Goal: Obtain resource: Download file/media

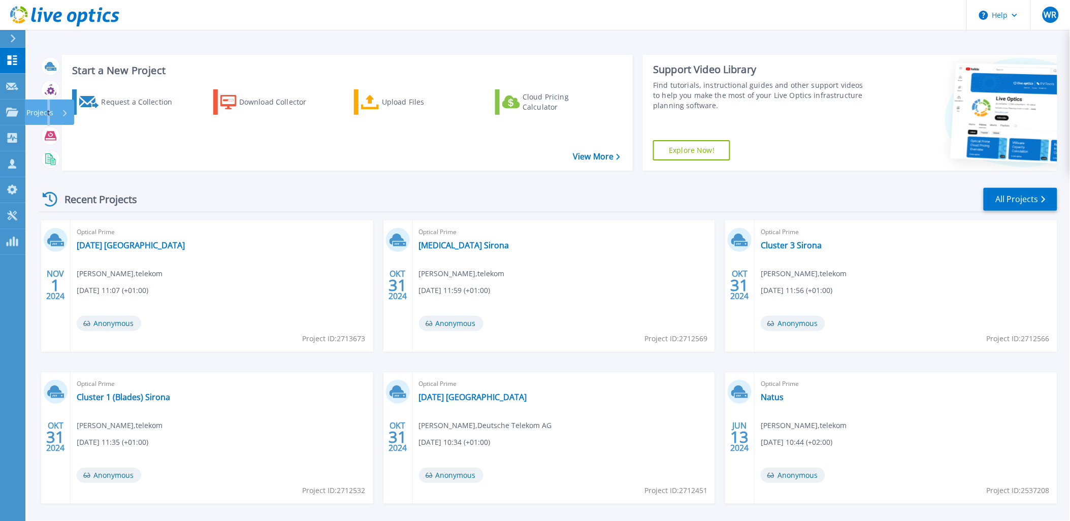
click at [49, 114] on p "Projects" at bounding box center [39, 113] width 27 height 26
click at [7, 117] on link "Projects Projects" at bounding box center [12, 113] width 25 height 26
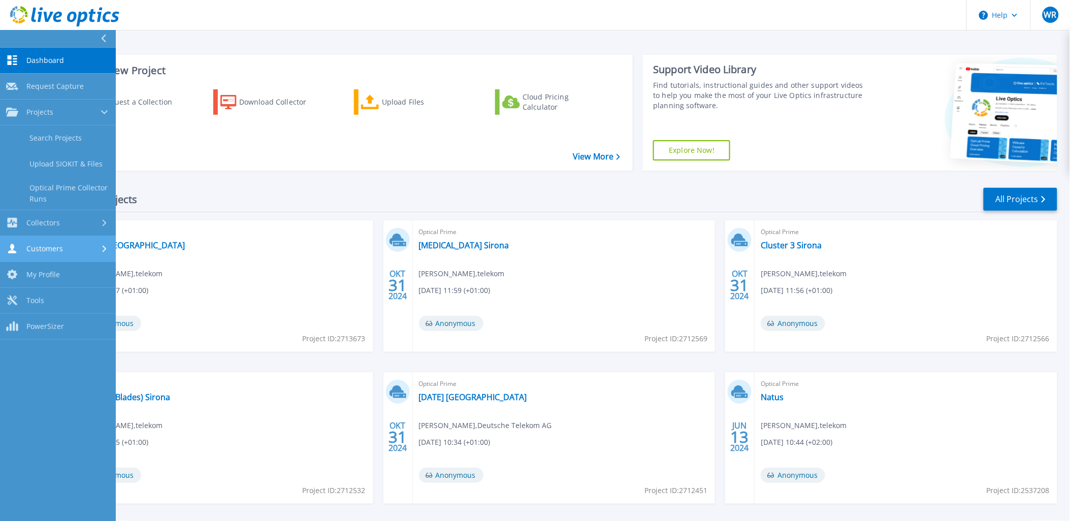
click at [62, 250] on div "Customers" at bounding box center [58, 249] width 104 height 10
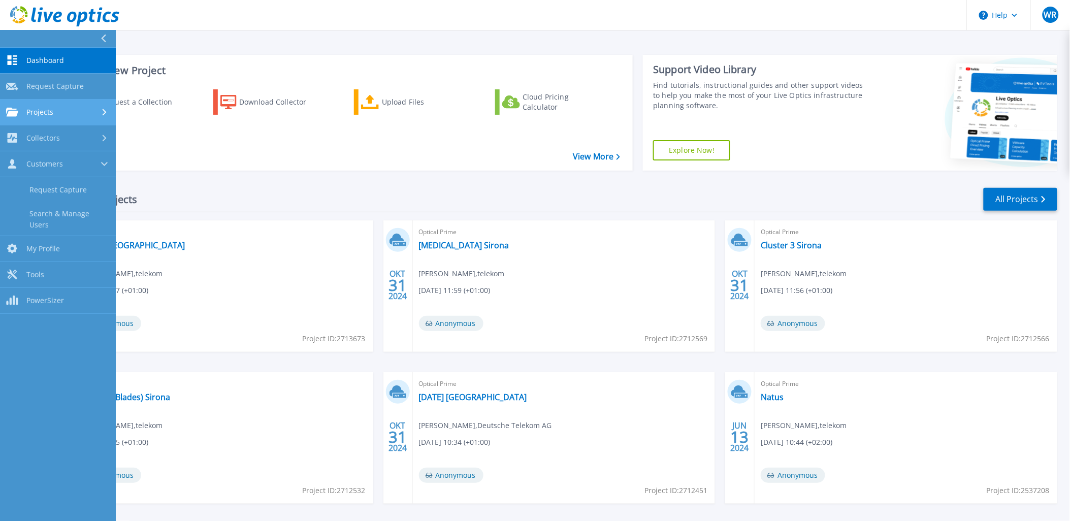
click at [56, 120] on link "Projects Projects" at bounding box center [58, 113] width 116 height 26
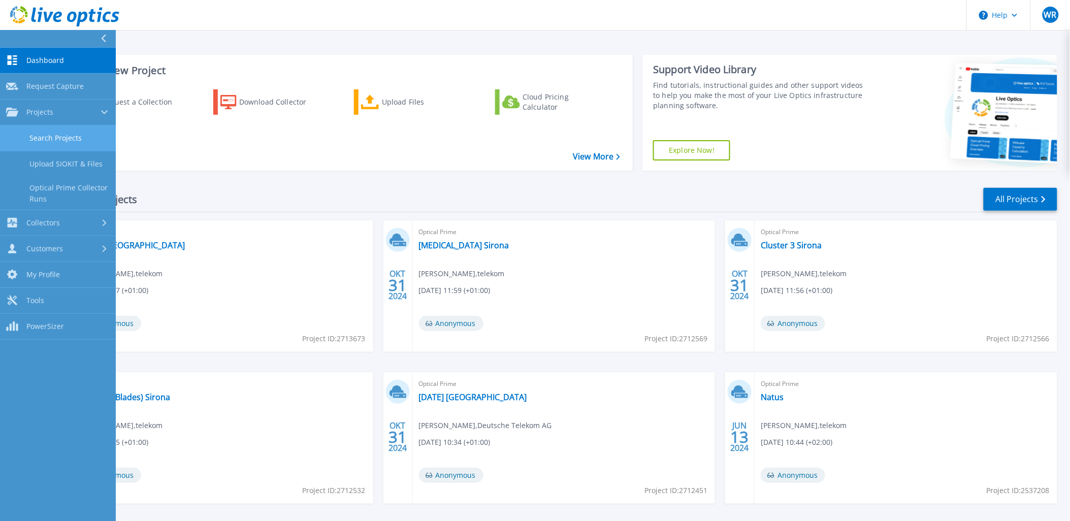
click at [37, 140] on link "Search Projects" at bounding box center [58, 138] width 116 height 26
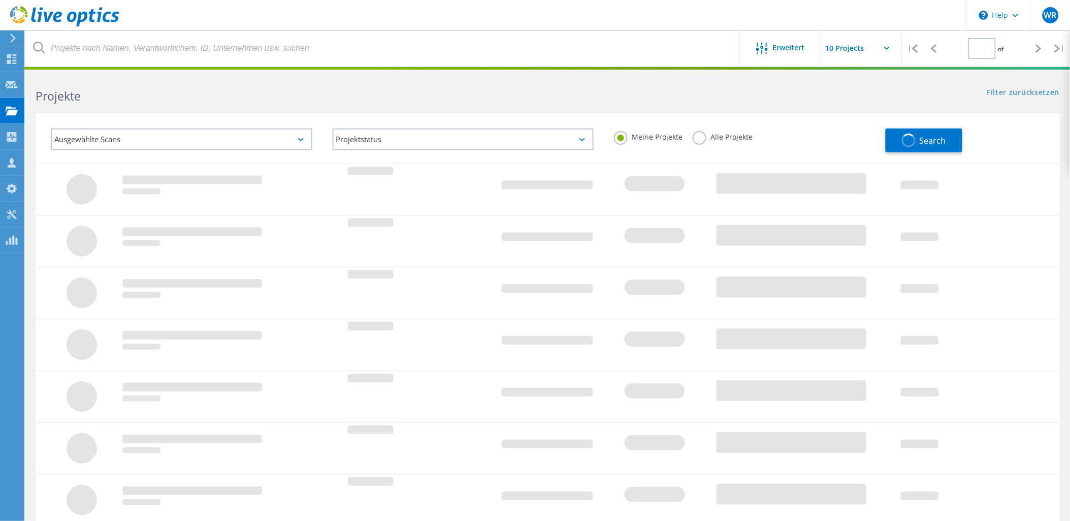
type input "1"
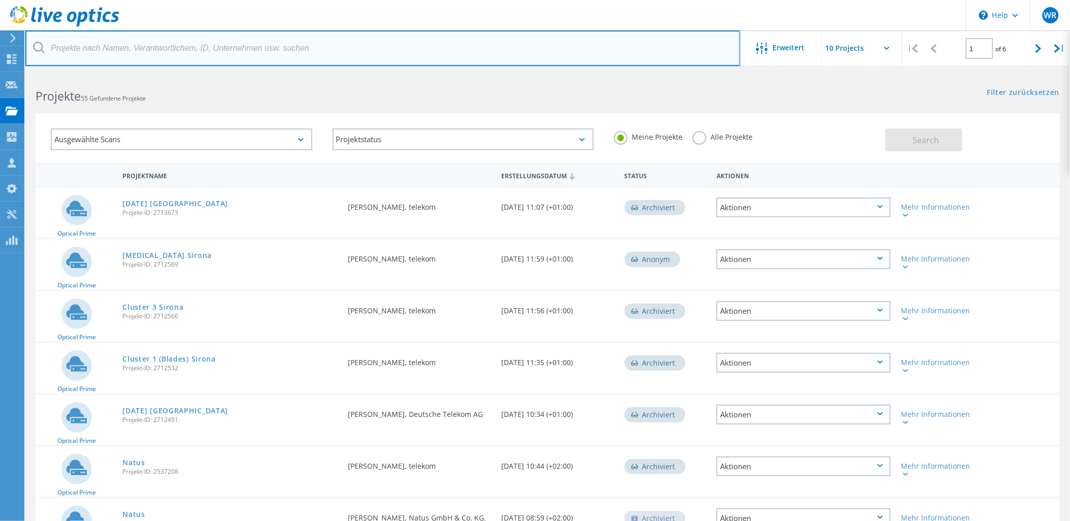
click at [68, 51] on input "text" at bounding box center [382, 48] width 715 height 36
paste input "2958841"
type input "2958841"
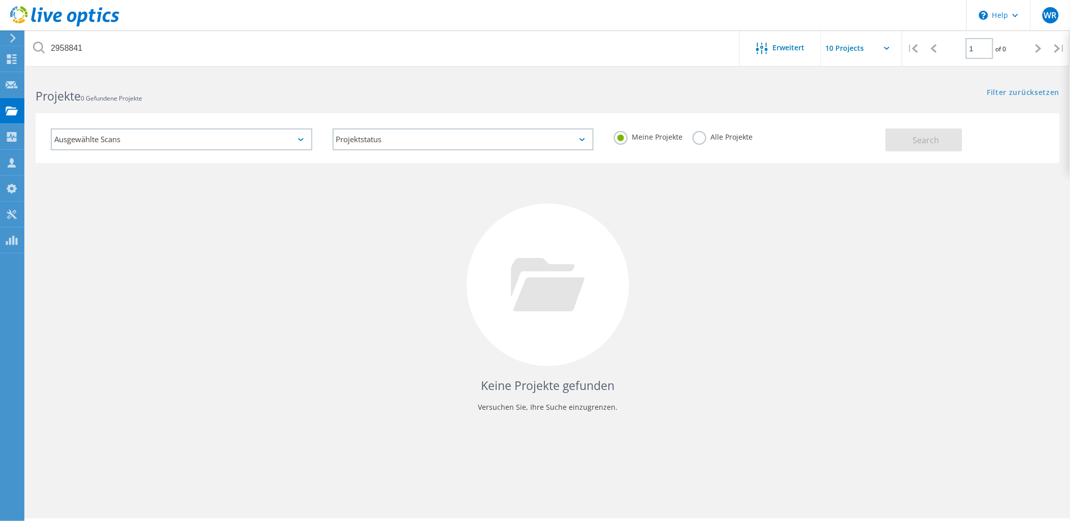
click at [698, 132] on label "Alle Projekte" at bounding box center [722, 136] width 60 height 10
click at [0, 0] on input "Alle Projekte" at bounding box center [0, 0] width 0 height 0
click at [914, 138] on span "Search" at bounding box center [926, 140] width 26 height 11
click at [771, 51] on div at bounding box center [764, 49] width 17 height 13
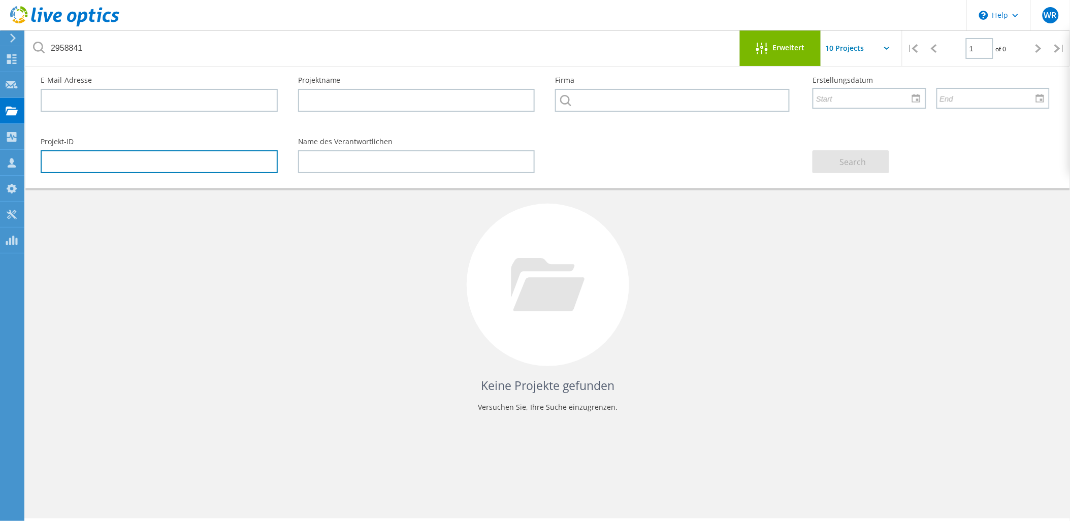
click at [112, 168] on input "text" at bounding box center [159, 161] width 237 height 23
paste input "2958841"
type input "2958841"
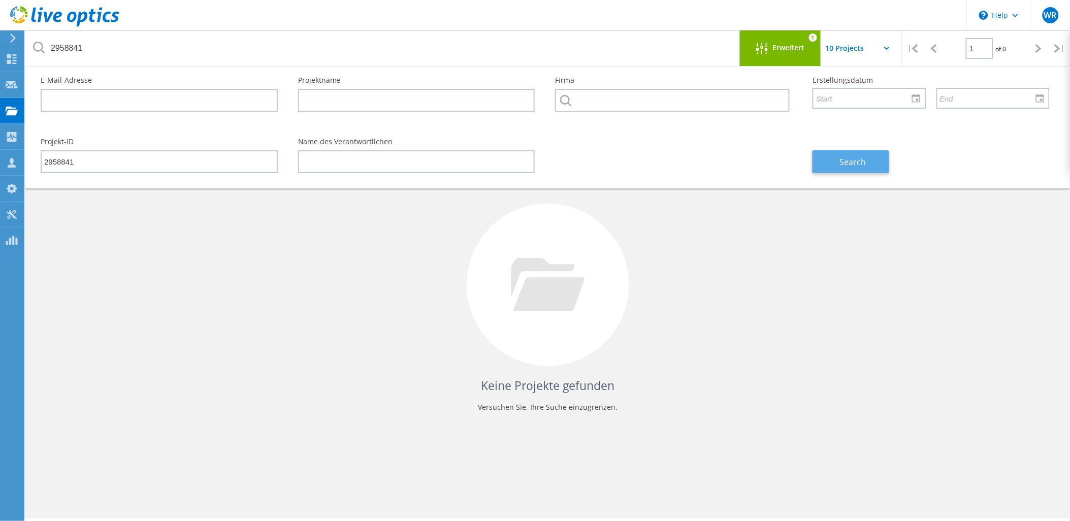
click at [878, 163] on button "Search" at bounding box center [850, 161] width 77 height 23
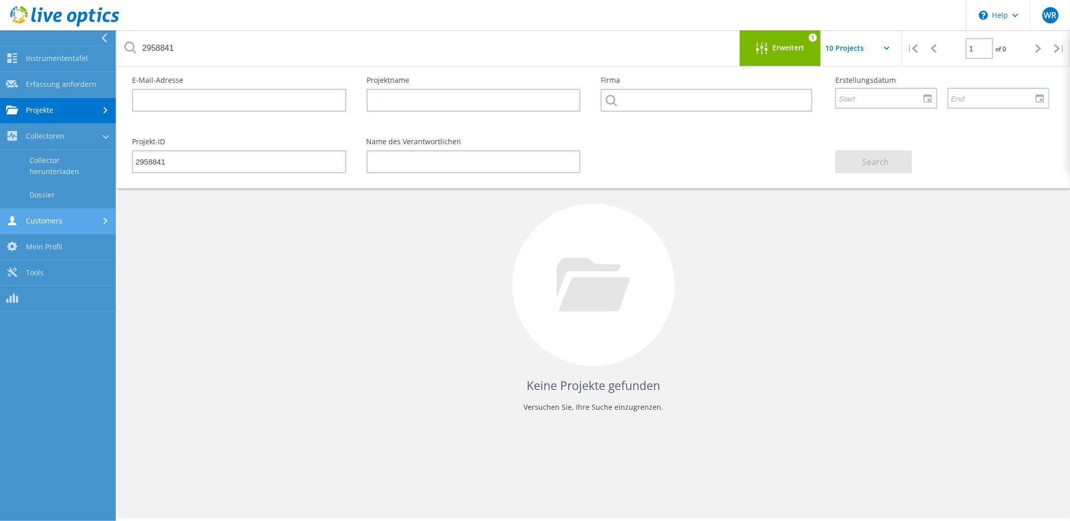
click at [13, 216] on icon at bounding box center [12, 221] width 12 height 10
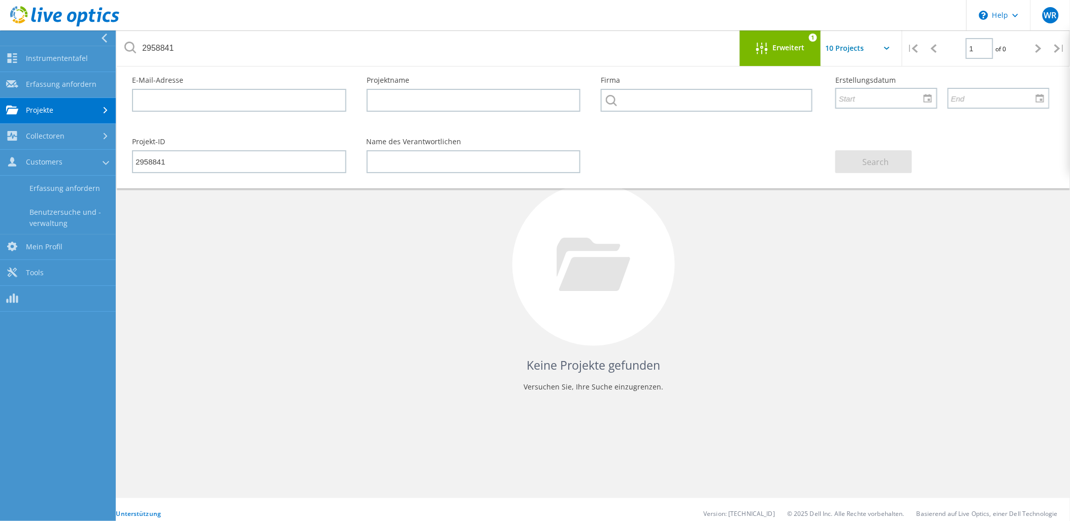
scroll to position [28, 0]
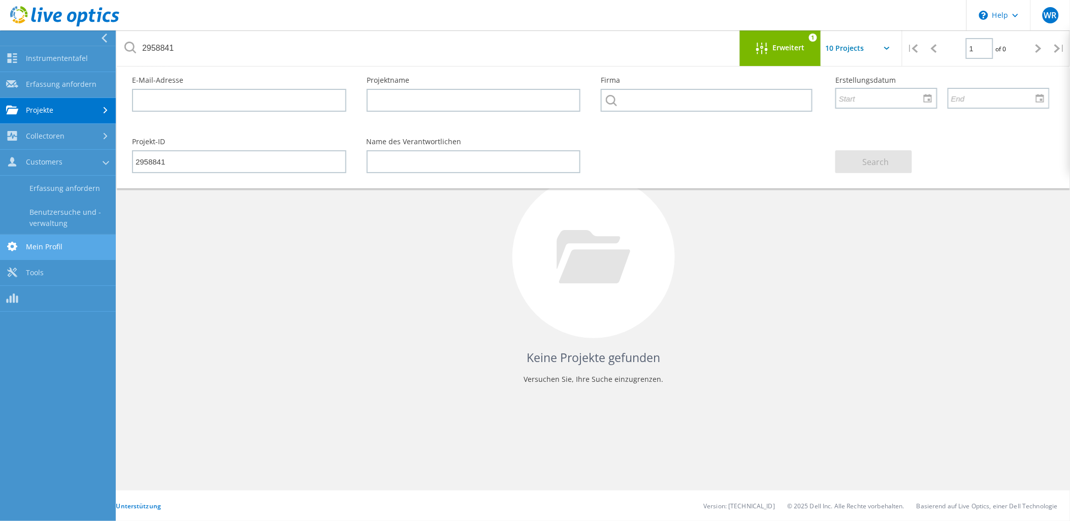
click at [45, 246] on link "Mein Profil" at bounding box center [58, 248] width 116 height 26
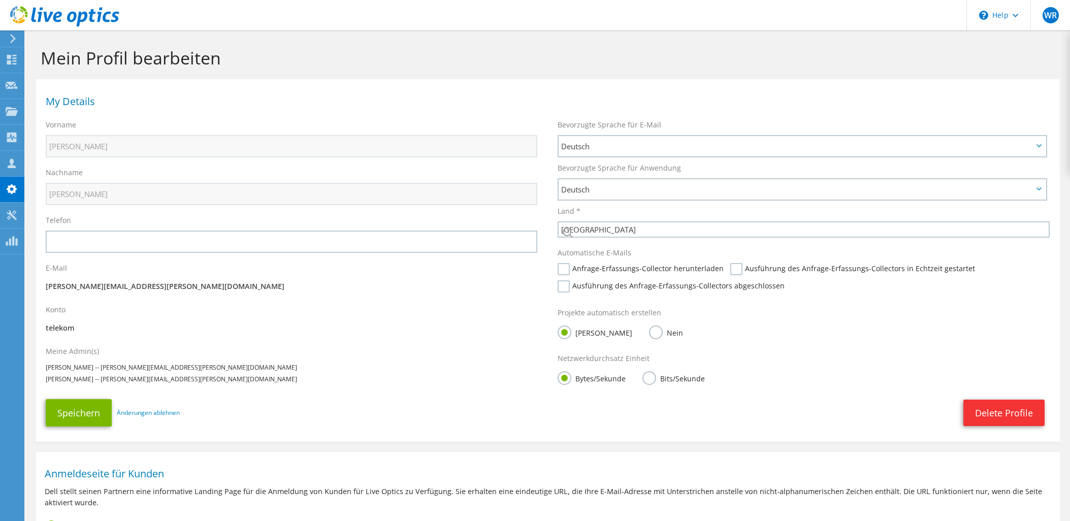
select select "56"
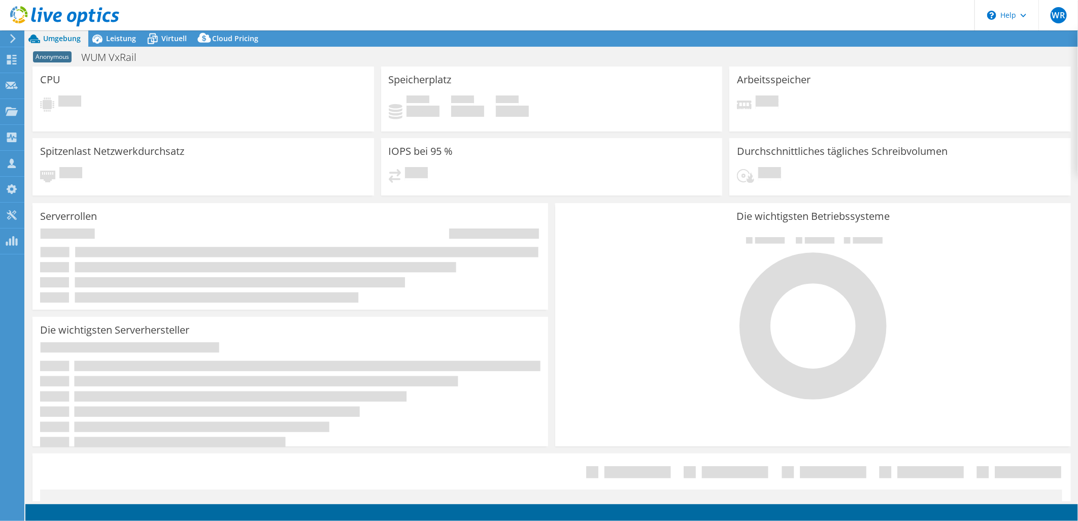
select select "USD"
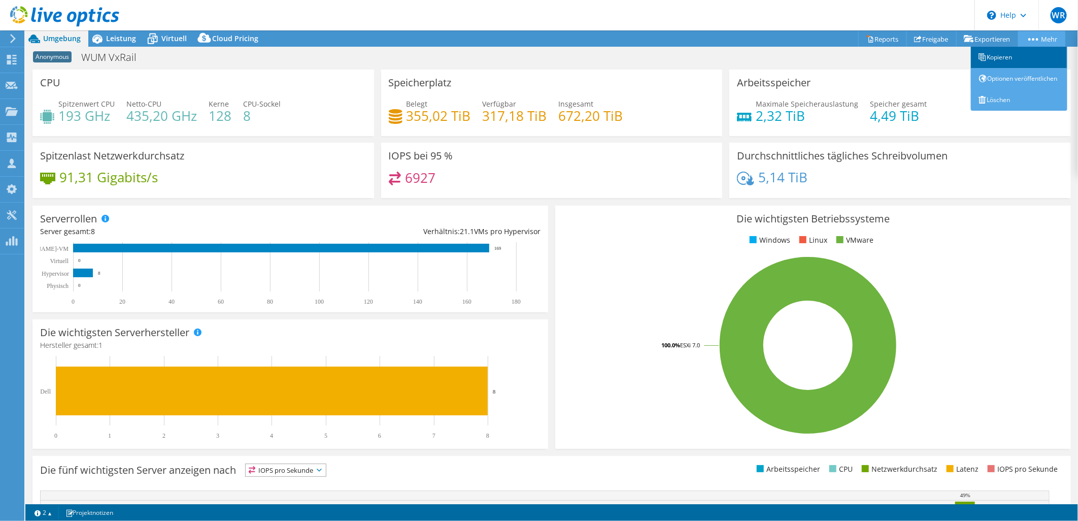
click at [1018, 57] on link "Kopieren" at bounding box center [1019, 57] width 96 height 21
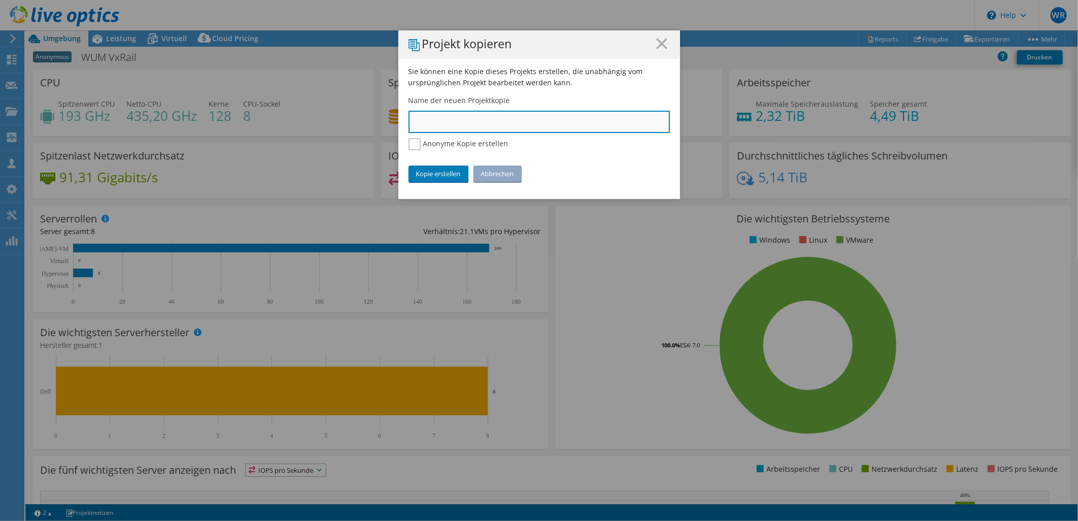
click at [422, 122] on input "text" at bounding box center [539, 122] width 261 height 22
type input "Wolff&Müller für ITENOS"
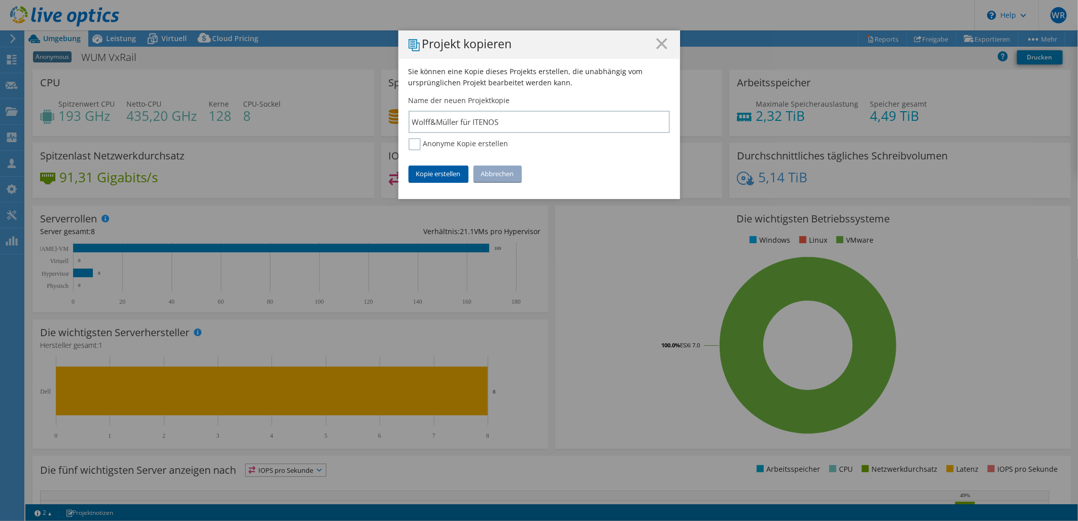
click at [424, 173] on link "Kopie erstellen" at bounding box center [439, 173] width 60 height 16
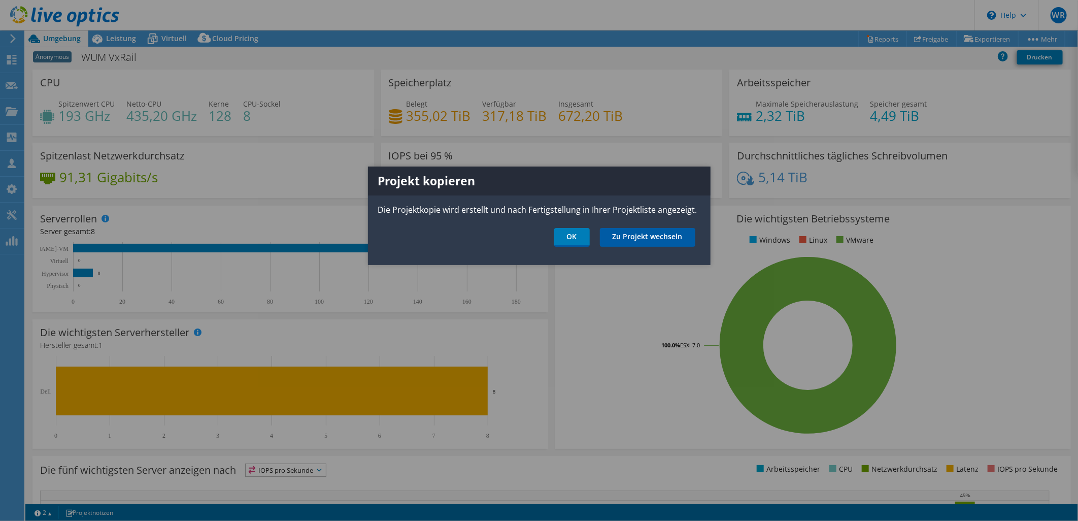
click at [614, 235] on link "Zu Projekt wechseln" at bounding box center [647, 237] width 95 height 19
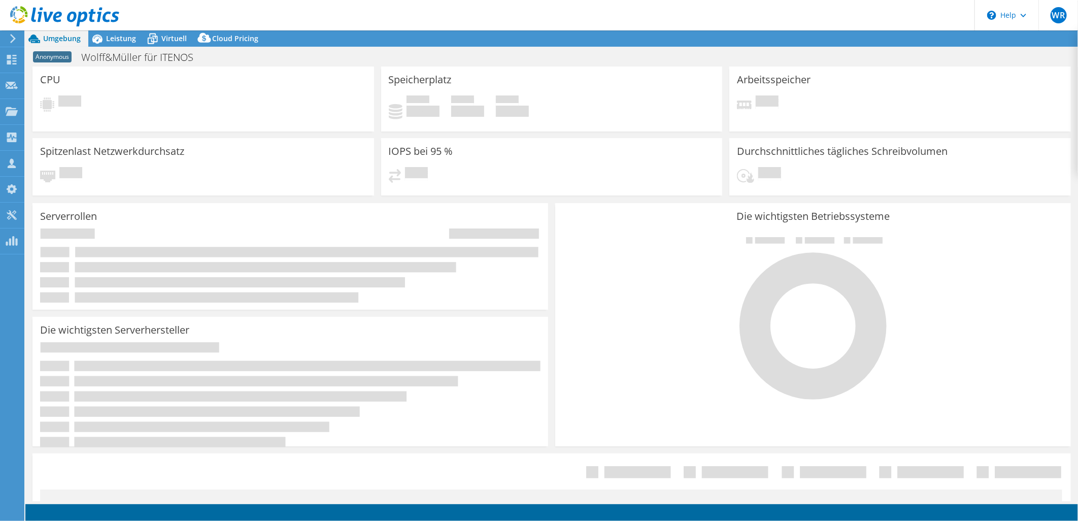
select select "USD"
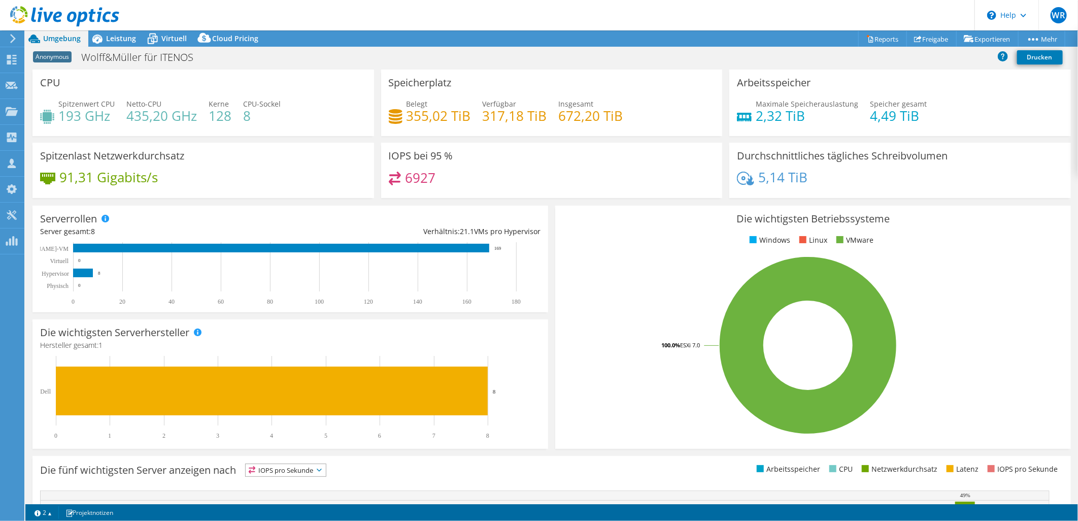
scroll to position [171, 0]
click at [873, 36] on link "Reports" at bounding box center [882, 39] width 49 height 16
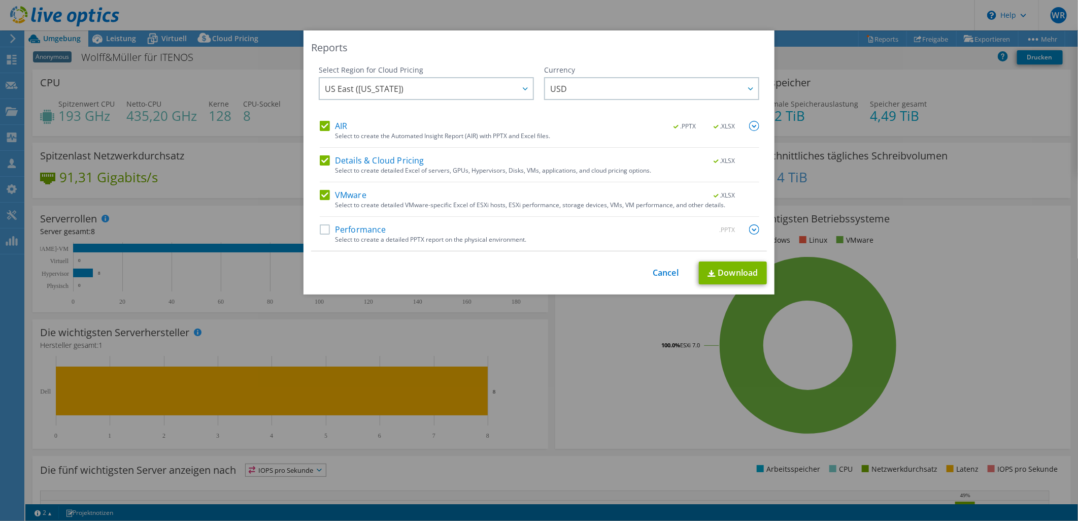
click at [972, 271] on div "Reports Select Region for Cloud Pricing Asia Pacific ([GEOGRAPHIC_DATA]) [GEOGR…" at bounding box center [539, 260] width 1078 height 460
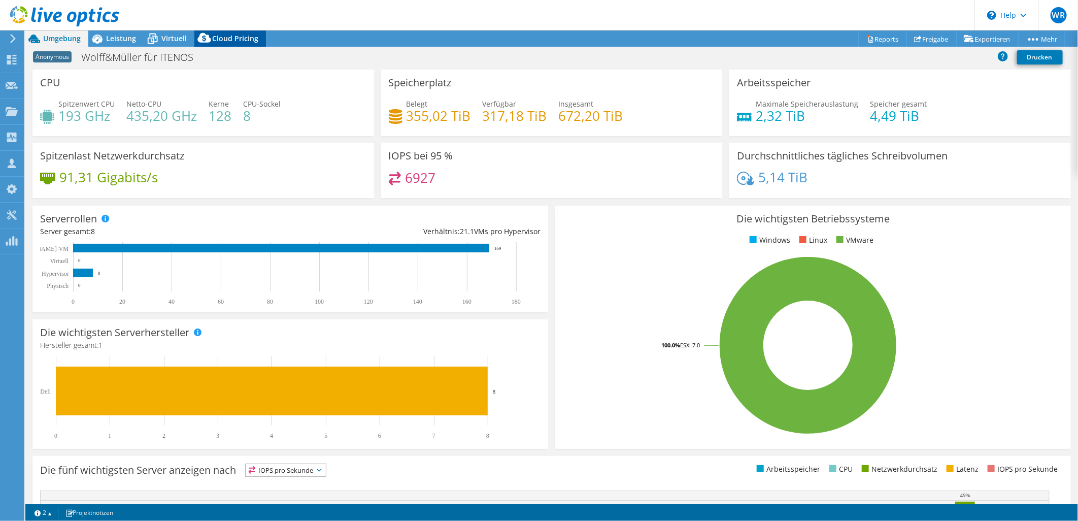
click at [225, 38] on span "Cloud Pricing" at bounding box center [235, 39] width 46 height 10
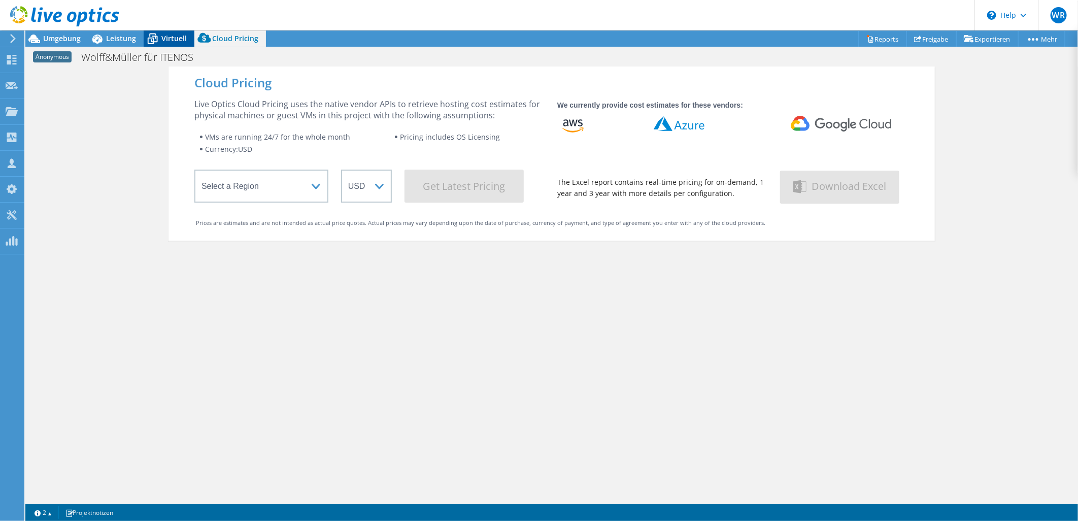
click at [165, 38] on span "Virtuell" at bounding box center [173, 39] width 25 height 10
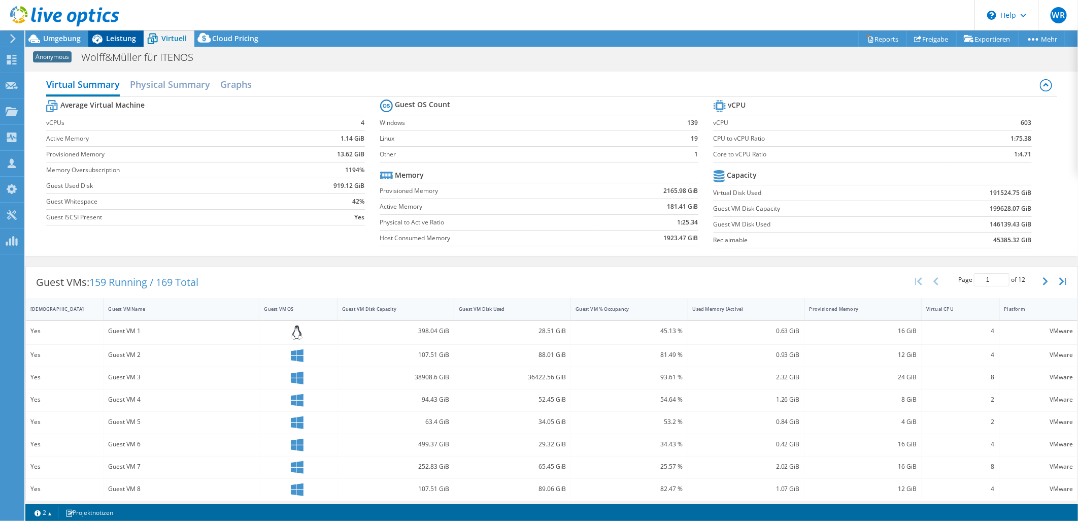
click at [112, 39] on span "Leistung" at bounding box center [121, 39] width 30 height 10
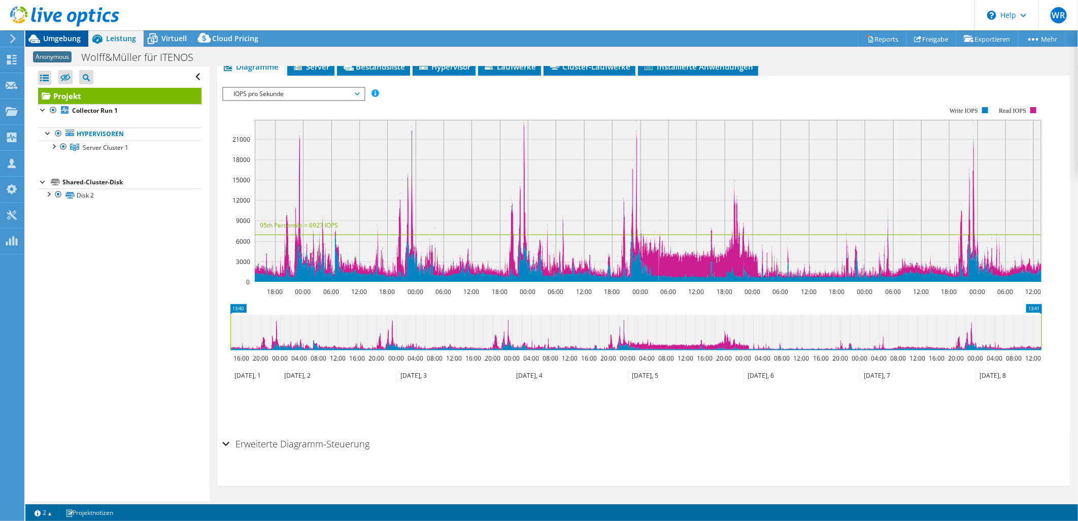
click at [65, 40] on span "Umgebung" at bounding box center [62, 39] width 38 height 10
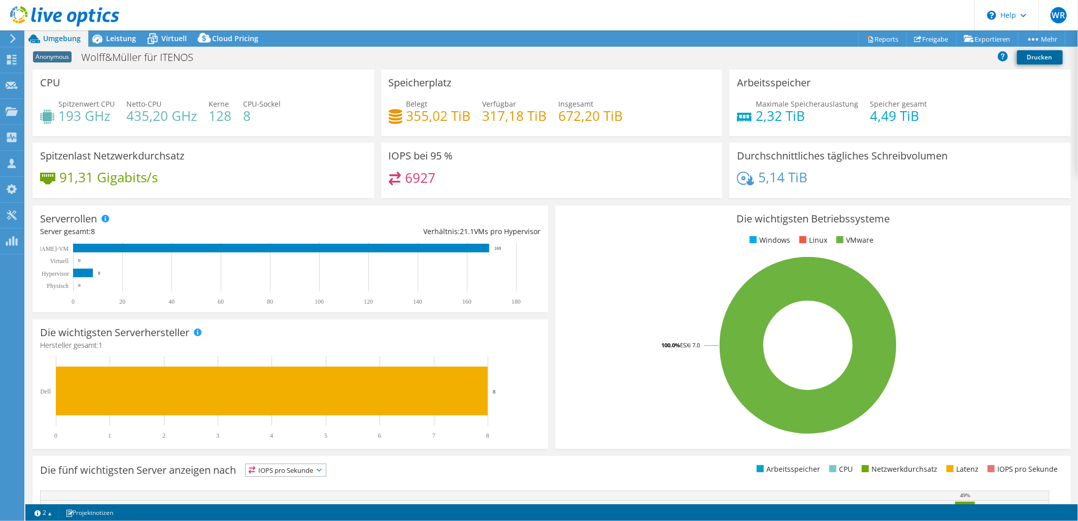
click at [1043, 55] on link "Drucken" at bounding box center [1040, 57] width 46 height 14
click at [879, 39] on link "Reports" at bounding box center [882, 39] width 49 height 16
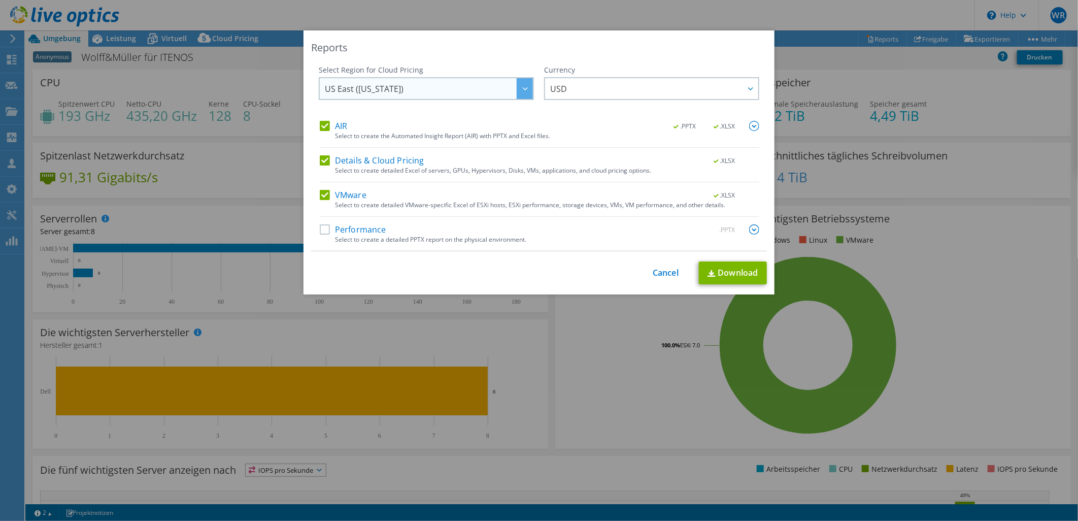
click at [519, 83] on div at bounding box center [525, 88] width 16 height 21
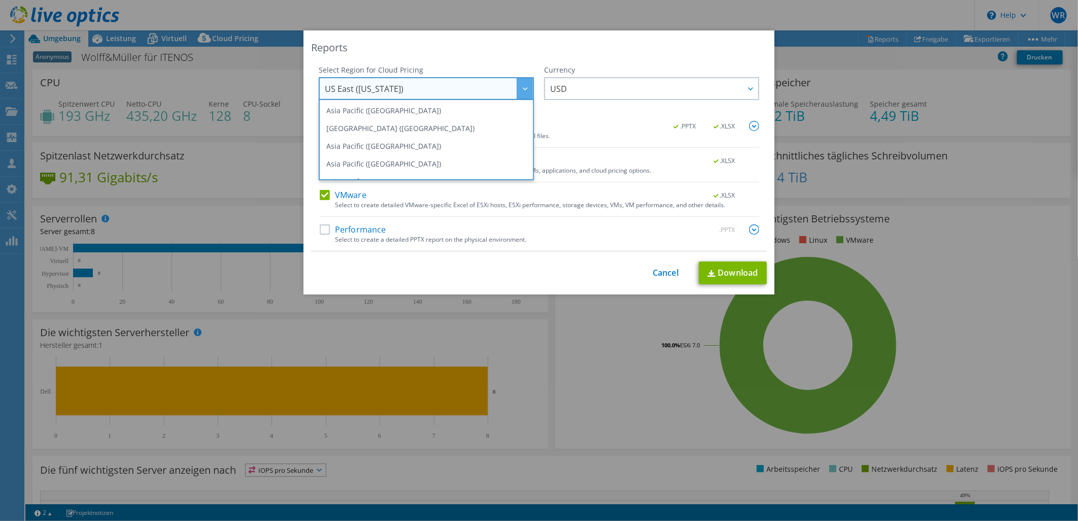
click at [519, 83] on div at bounding box center [525, 88] width 16 height 21
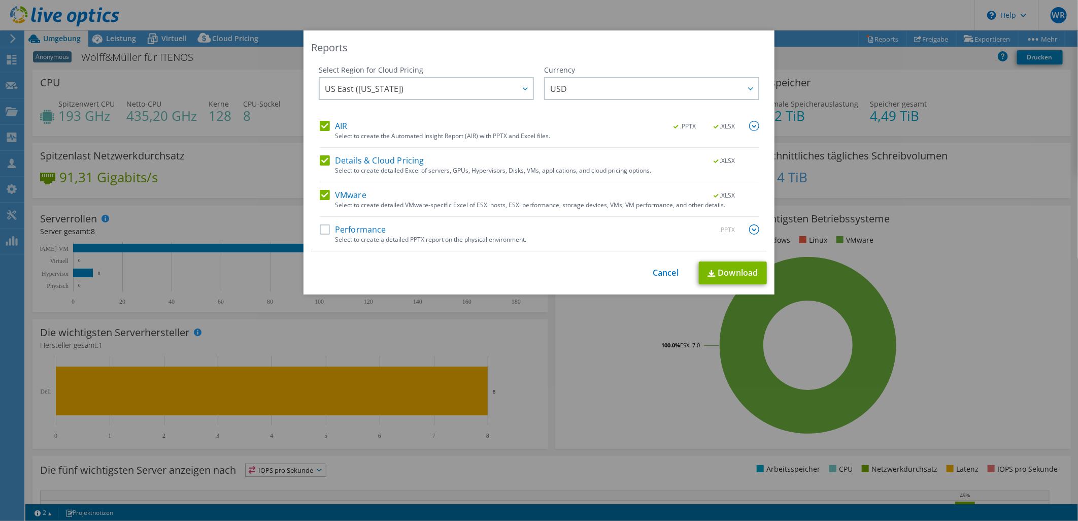
click at [326, 231] on label "Performance" at bounding box center [353, 229] width 67 height 10
click at [0, 0] on input "Performance" at bounding box center [0, 0] width 0 height 0
click at [320, 190] on label "VMware" at bounding box center [343, 195] width 47 height 10
click at [0, 0] on input "VMware" at bounding box center [0, 0] width 0 height 0
click at [323, 155] on label "Details & Cloud Pricing" at bounding box center [372, 160] width 105 height 10
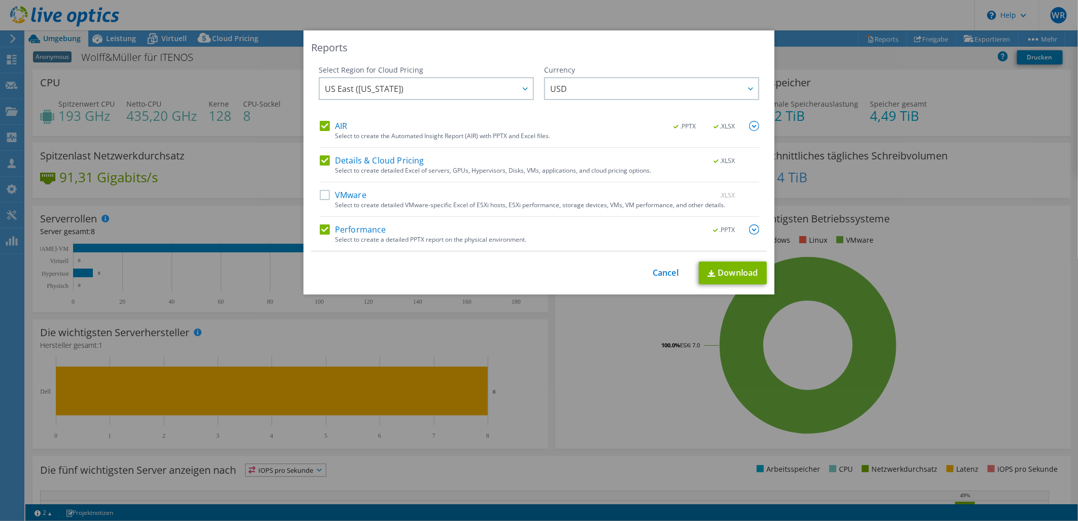
click at [0, 0] on input "Details & Cloud Pricing" at bounding box center [0, 0] width 0 height 0
click at [322, 127] on label "AIR" at bounding box center [333, 126] width 27 height 10
click at [0, 0] on input "AIR" at bounding box center [0, 0] width 0 height 0
click at [320, 193] on label "VMware" at bounding box center [343, 195] width 47 height 10
click at [0, 0] on input "VMware" at bounding box center [0, 0] width 0 height 0
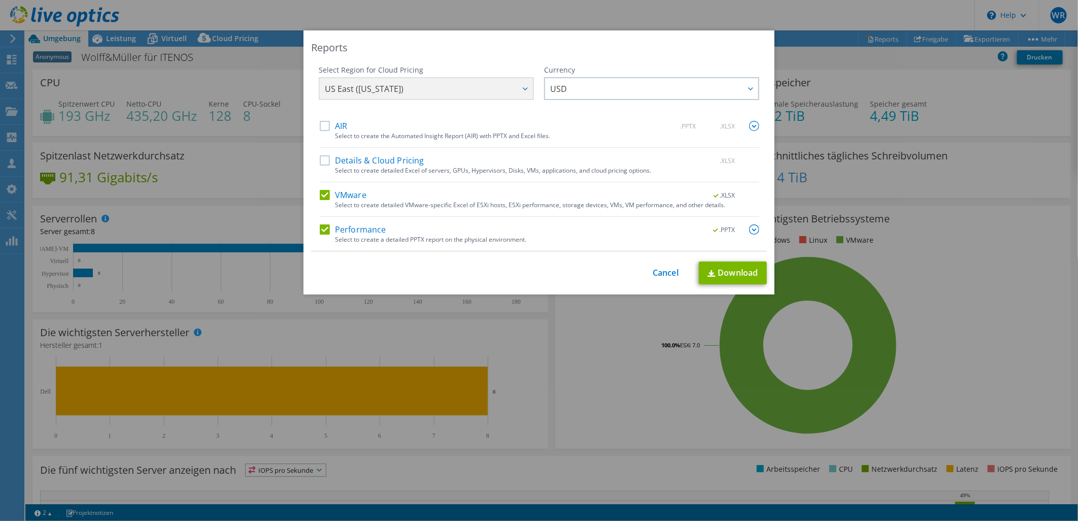
click at [320, 123] on label "AIR" at bounding box center [333, 126] width 27 height 10
click at [0, 0] on input "AIR" at bounding box center [0, 0] width 0 height 0
click at [519, 85] on div at bounding box center [525, 88] width 16 height 21
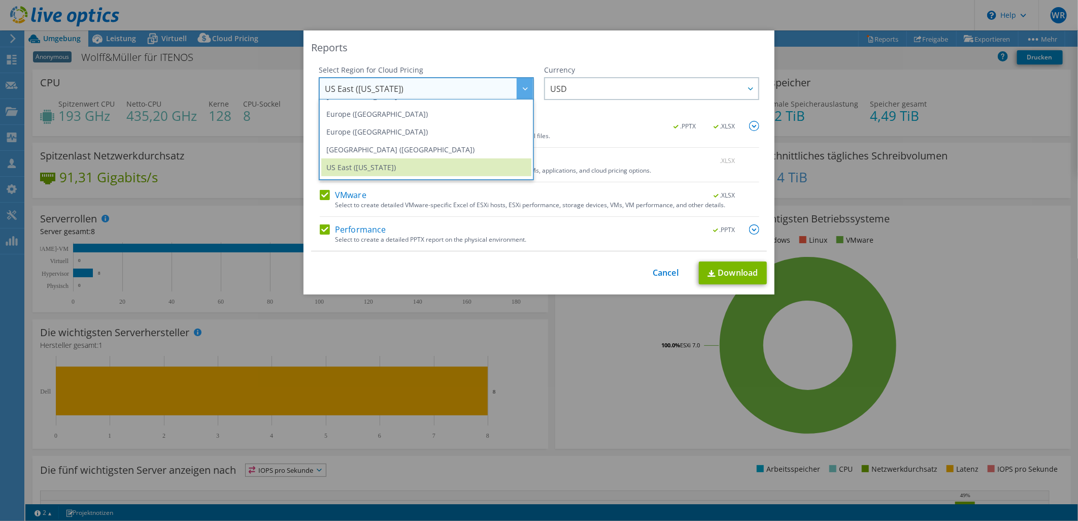
scroll to position [114, 0]
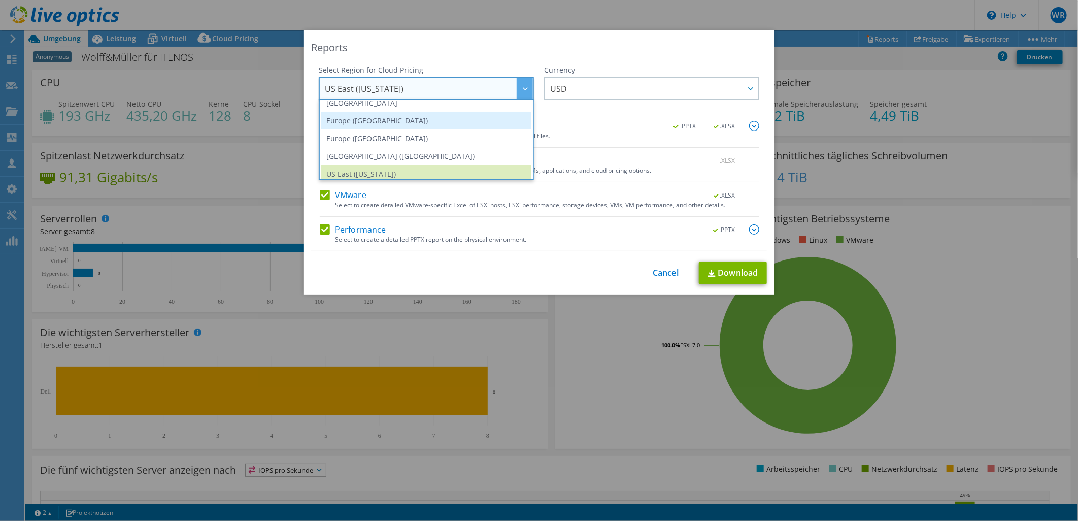
click at [336, 119] on li "Europe ([GEOGRAPHIC_DATA])" at bounding box center [426, 121] width 210 height 18
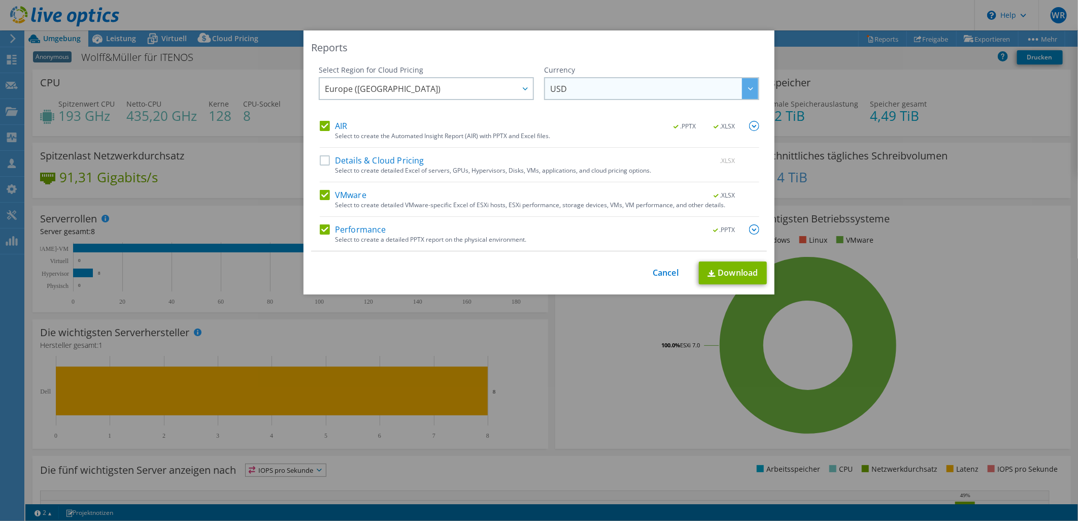
click at [572, 87] on span "USD" at bounding box center [654, 88] width 208 height 21
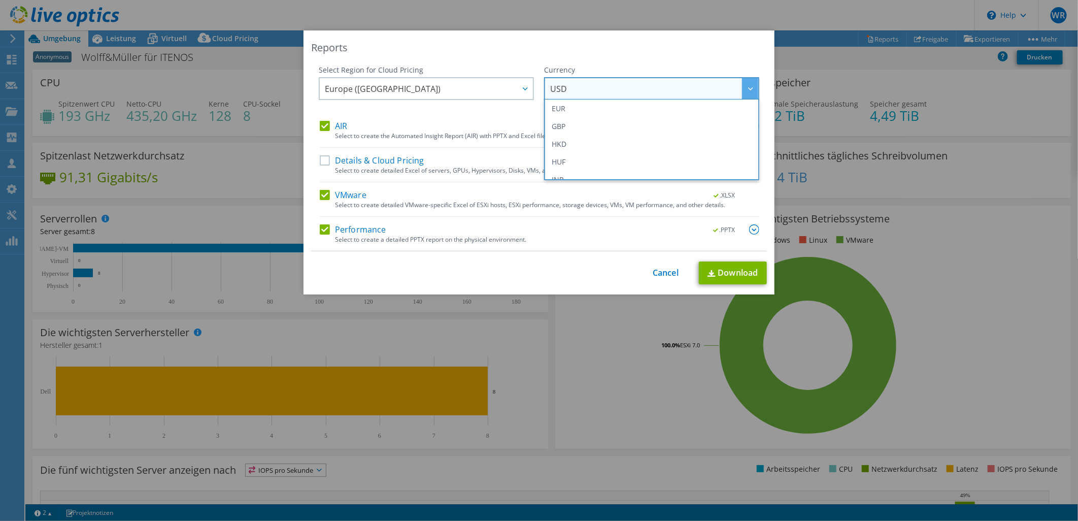
scroll to position [135, 0]
click at [621, 117] on li "EUR" at bounding box center [652, 118] width 210 height 18
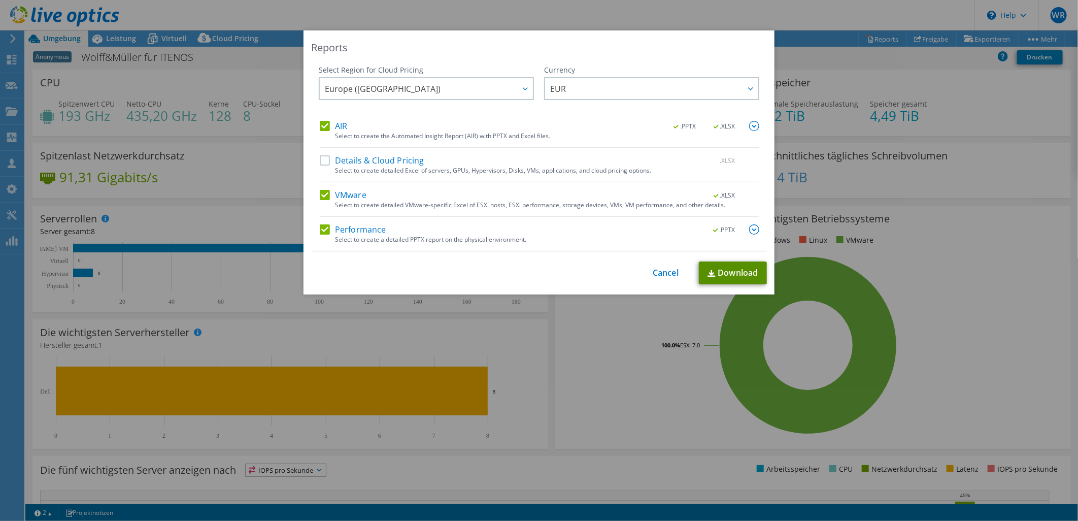
click at [723, 273] on link "Download" at bounding box center [733, 272] width 68 height 23
